Goal: Transaction & Acquisition: Purchase product/service

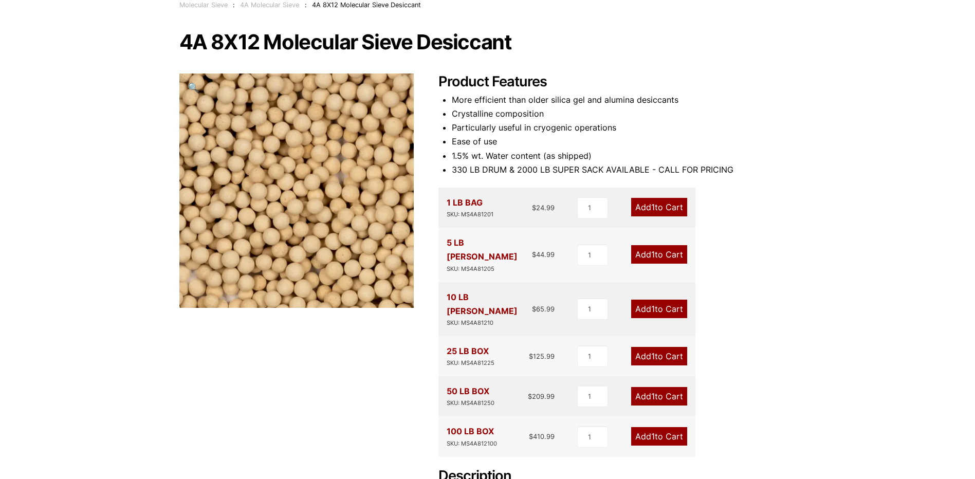
scroll to position [103, 0]
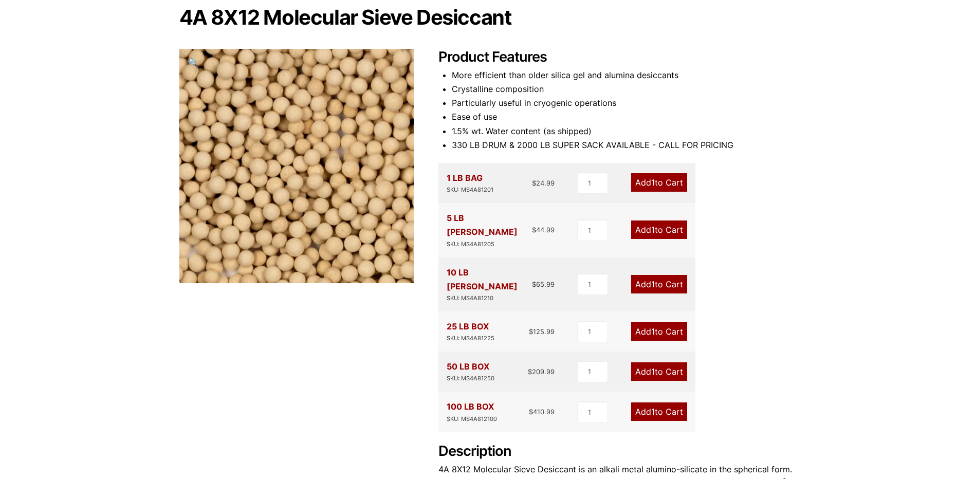
click at [637, 220] on link "Add 1 to Cart" at bounding box center [659, 229] width 56 height 19
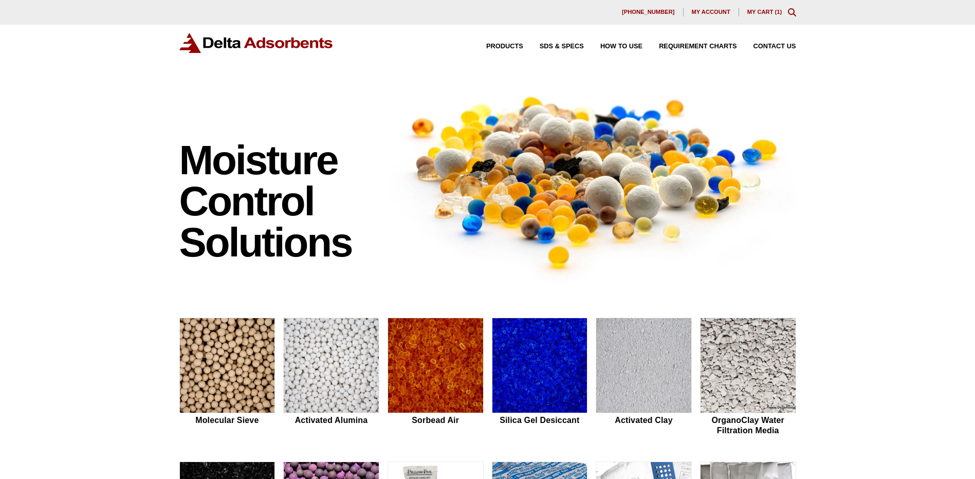
click at [772, 12] on link "My Cart ( 1 )" at bounding box center [764, 12] width 35 height 6
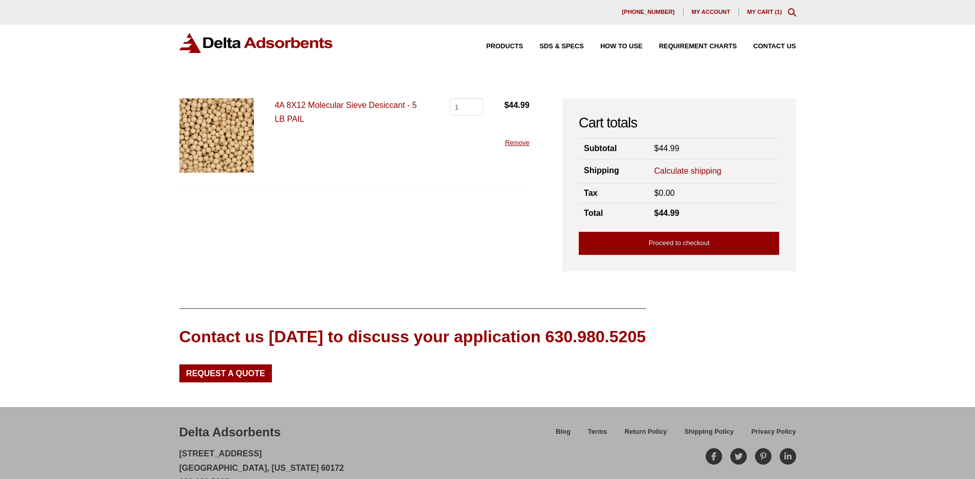
click at [862, 162] on div "Our website has detected that you are using an outdated browser that will preve…" at bounding box center [487, 259] width 975 height 519
click at [347, 445] on div "Delta Adsorbents [STREET_ADDRESS][US_STATE] 630.980.5205 [EMAIL_ADDRESS][DOMAIN…" at bounding box center [346, 462] width 335 height 79
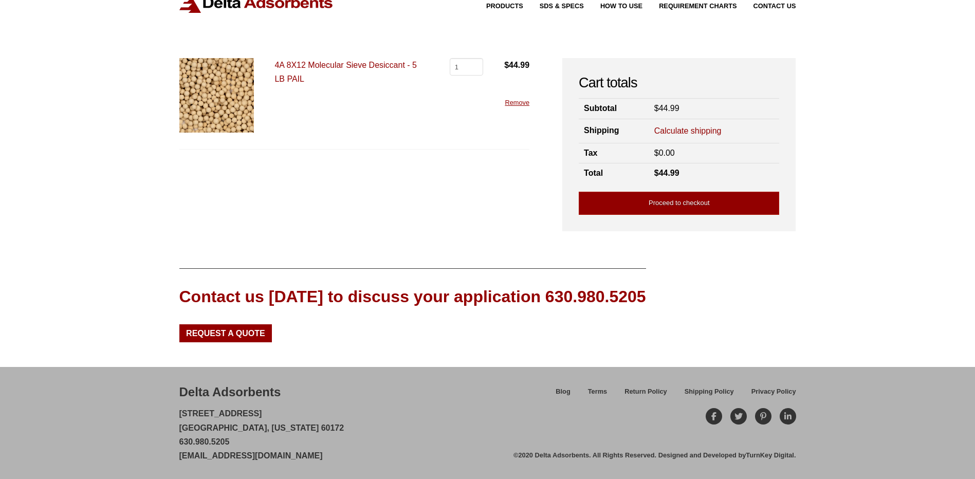
click at [171, 415] on div "Delta Adsorbents [STREET_ADDRESS][US_STATE] 630.980.5205 [EMAIL_ADDRESS][DOMAIN…" at bounding box center [487, 423] width 975 height 112
drag, startPoint x: 180, startPoint y: 412, endPoint x: 237, endPoint y: 440, distance: 63.7
click at [237, 440] on p "[STREET_ADDRESS][US_STATE] 630.980.5205 [EMAIL_ADDRESS][DOMAIN_NAME]" at bounding box center [261, 435] width 165 height 56
click at [296, 426] on p "[STREET_ADDRESS][US_STATE] 630.980.5205 [EMAIL_ADDRESS][DOMAIN_NAME]" at bounding box center [261, 435] width 165 height 56
drag, startPoint x: 270, startPoint y: 426, endPoint x: 176, endPoint y: 413, distance: 94.9
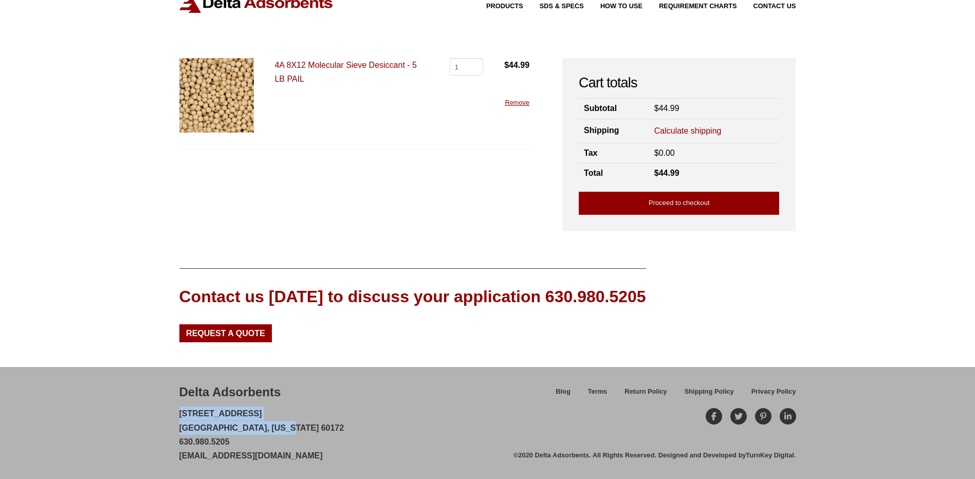
click at [176, 413] on div "Delta Adsorbents [STREET_ADDRESS][US_STATE] 630.980.5205 [EMAIL_ADDRESS][DOMAIN…" at bounding box center [487, 423] width 975 height 112
copy p "[STREET_ADDRESS][US_STATE]"
